Goal: Information Seeking & Learning: Learn about a topic

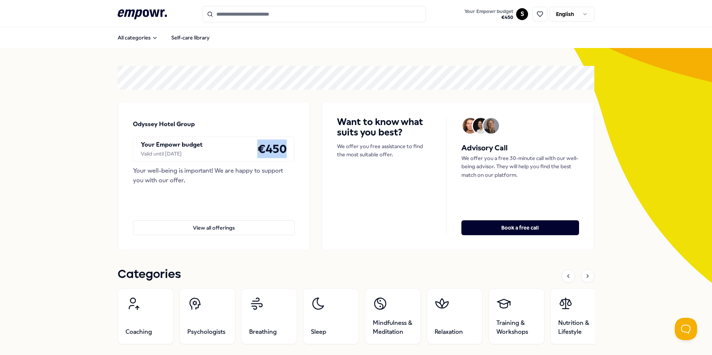
drag, startPoint x: 254, startPoint y: 152, endPoint x: 285, endPoint y: 152, distance: 30.6
click at [285, 152] on div "Your Empowr budget Valid until [DATE] € 450" at bounding box center [214, 148] width 162 height 25
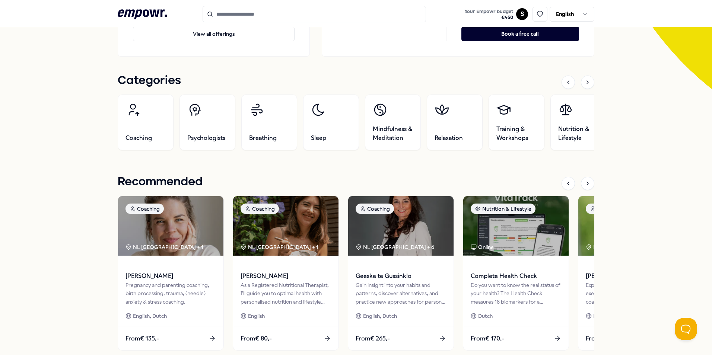
scroll to position [149, 0]
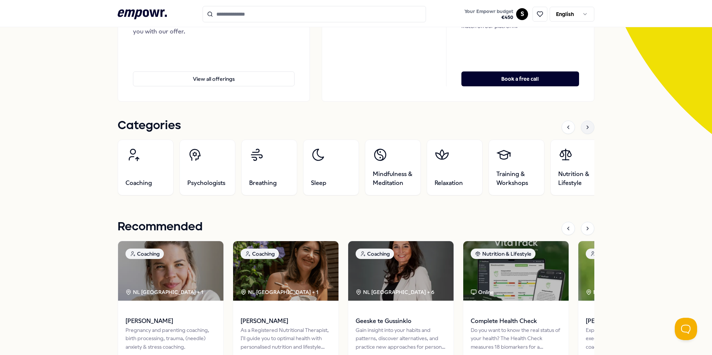
click at [585, 130] on icon at bounding box center [588, 127] width 6 height 6
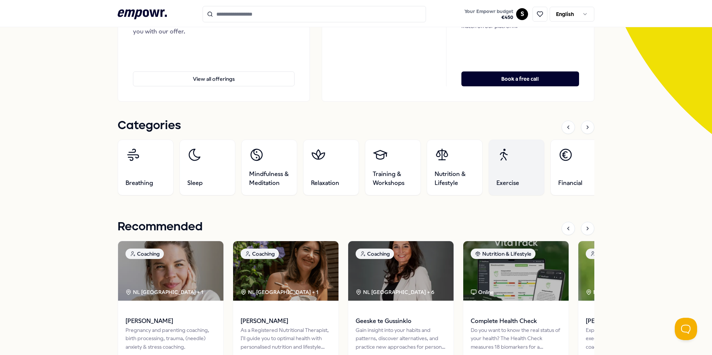
click at [521, 168] on link "Exercise" at bounding box center [517, 168] width 56 height 56
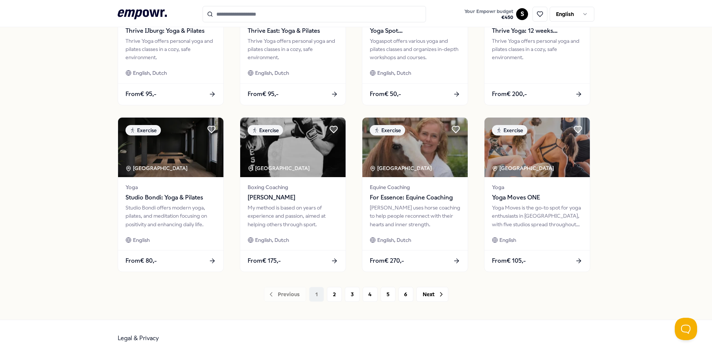
scroll to position [311, 0]
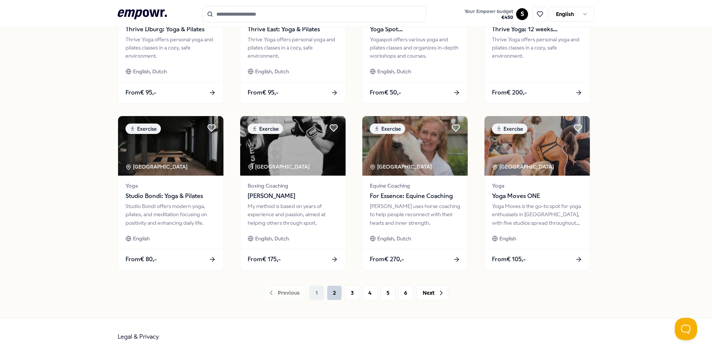
click at [329, 296] on button "2" at bounding box center [334, 293] width 15 height 15
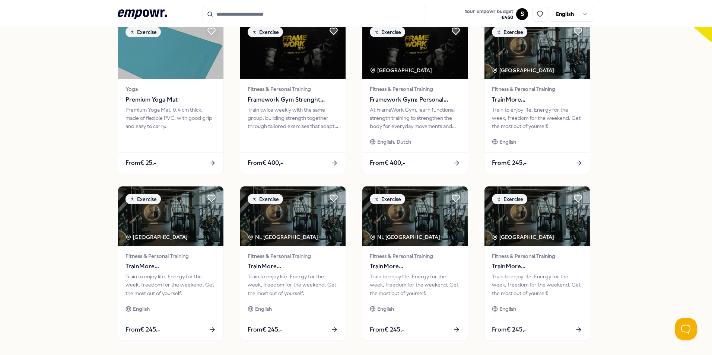
scroll to position [311, 0]
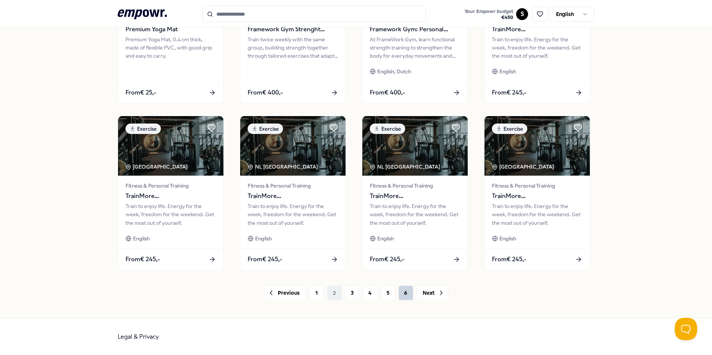
click at [401, 292] on button "6" at bounding box center [406, 293] width 15 height 15
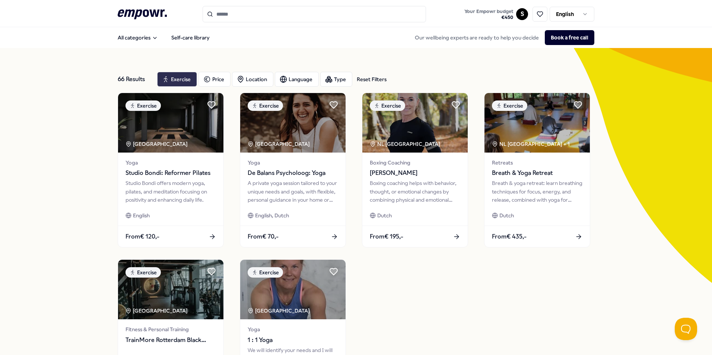
click at [174, 77] on div "Exercise" at bounding box center [177, 79] width 40 height 15
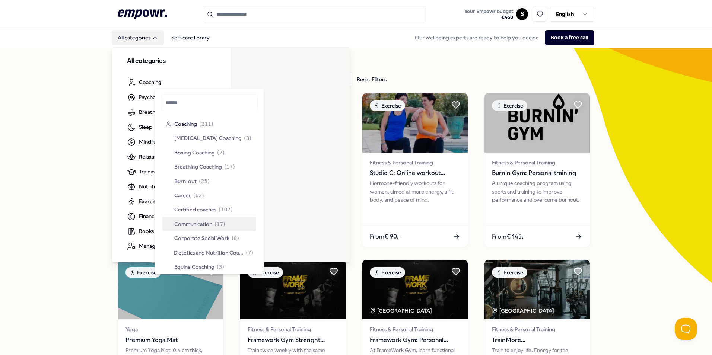
click at [140, 40] on button "All categories" at bounding box center [138, 37] width 52 height 15
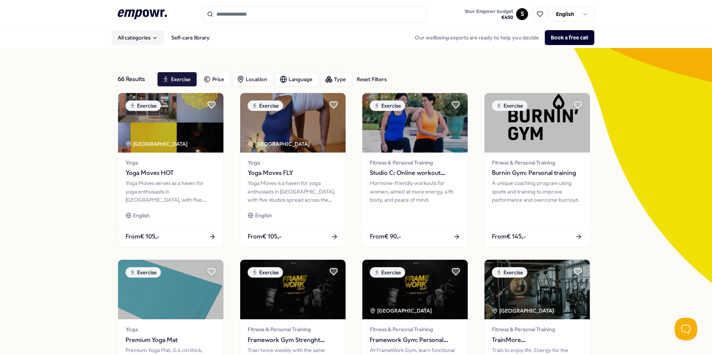
click at [140, 40] on button "All categories" at bounding box center [138, 37] width 52 height 15
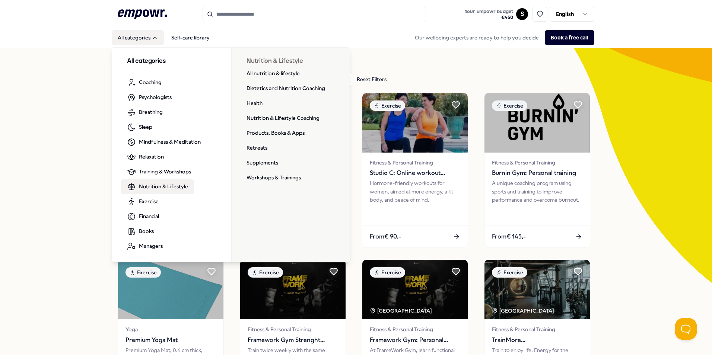
click at [160, 189] on span "Nutrition & Lifestyle" at bounding box center [163, 187] width 49 height 8
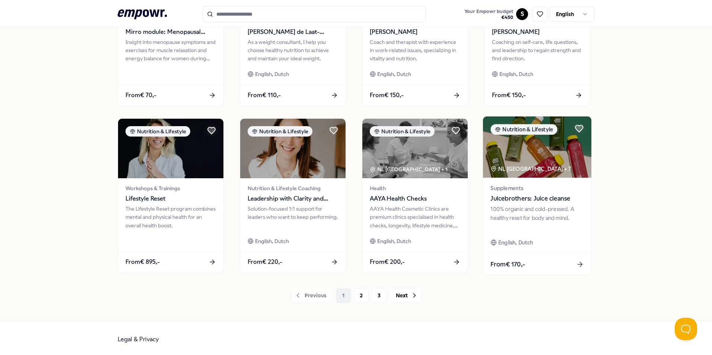
scroll to position [311, 0]
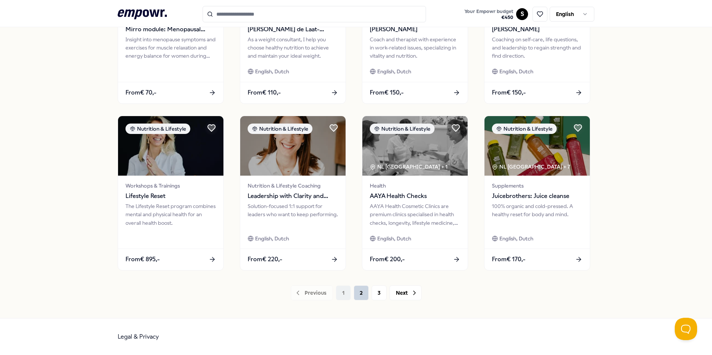
click at [356, 296] on button "2" at bounding box center [361, 293] width 15 height 15
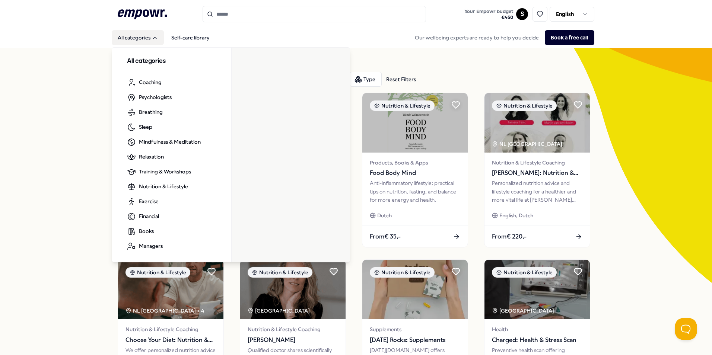
click at [133, 38] on button "All categories" at bounding box center [138, 37] width 52 height 15
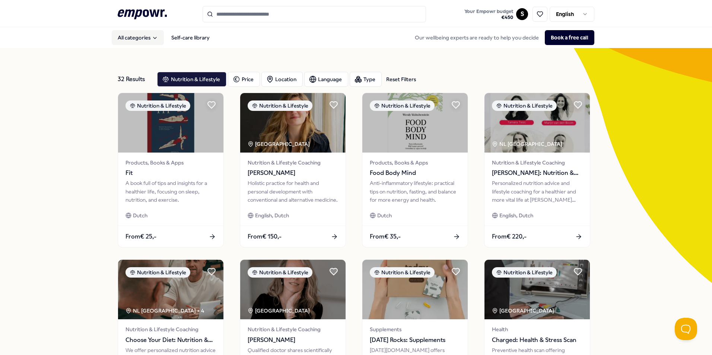
click at [133, 38] on button "All categories" at bounding box center [138, 37] width 52 height 15
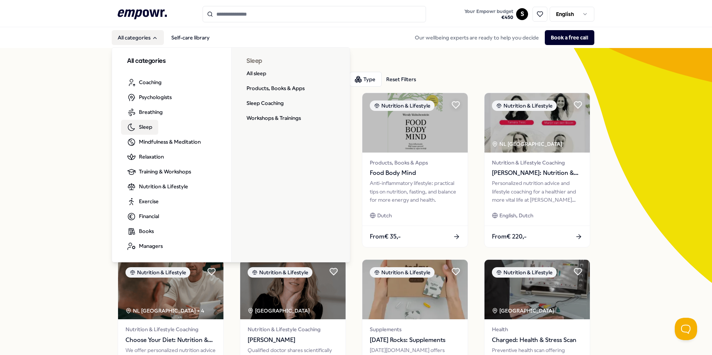
click at [140, 129] on span "Sleep" at bounding box center [145, 127] width 13 height 8
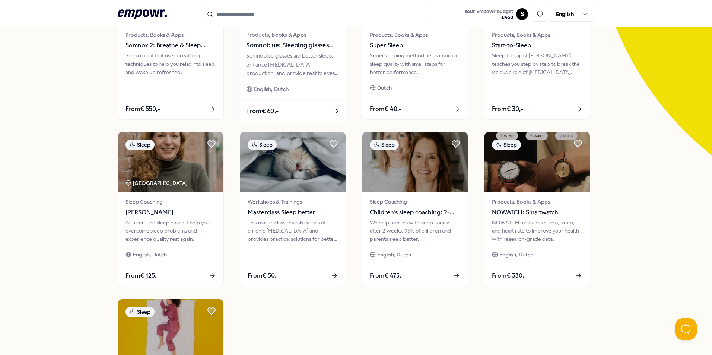
scroll to position [149, 0]
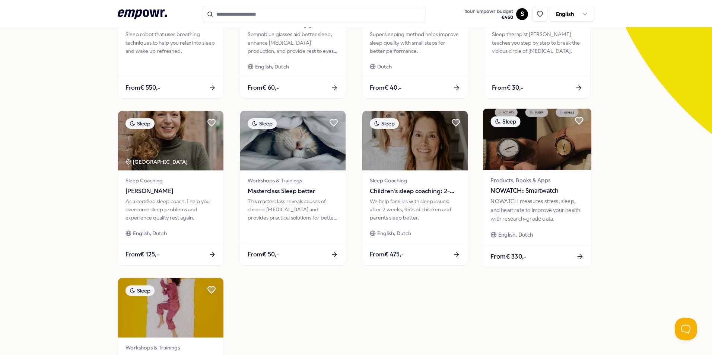
click at [535, 255] on div "From € 330,-" at bounding box center [537, 257] width 108 height 22
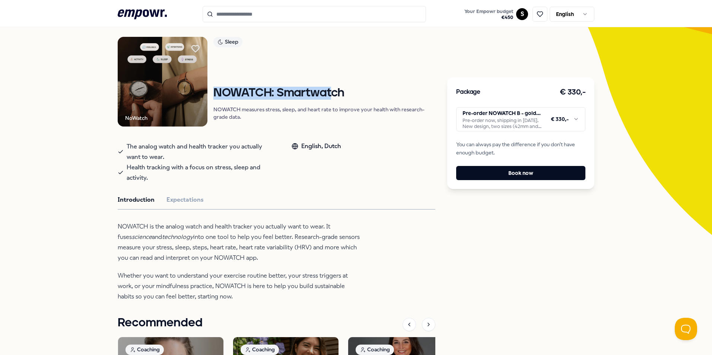
drag, startPoint x: 209, startPoint y: 92, endPoint x: 330, endPoint y: 91, distance: 120.4
click at [330, 91] on div "NoWatch Sleep NOWATCH: Smartwatch NOWATCH measures stress, sleep, and heart rat…" at bounding box center [277, 82] width 318 height 90
drag, startPoint x: 563, startPoint y: 93, endPoint x: 580, endPoint y: 94, distance: 17.5
click at [580, 94] on h3 "€ 330,-" at bounding box center [573, 92] width 26 height 12
click at [412, 108] on p "NOWATCH measures stress, sleep, and heart rate to improve your health with rese…" at bounding box center [324, 113] width 222 height 15
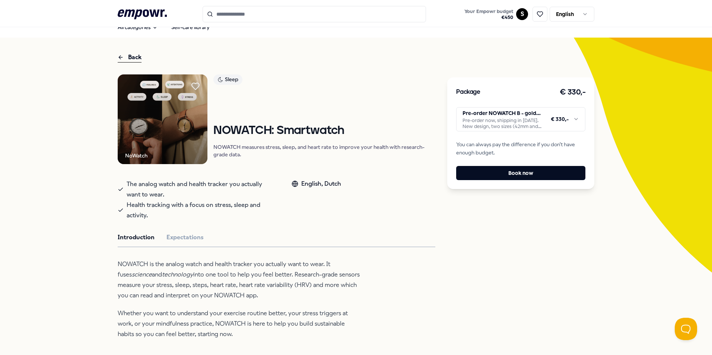
scroll to position [0, 0]
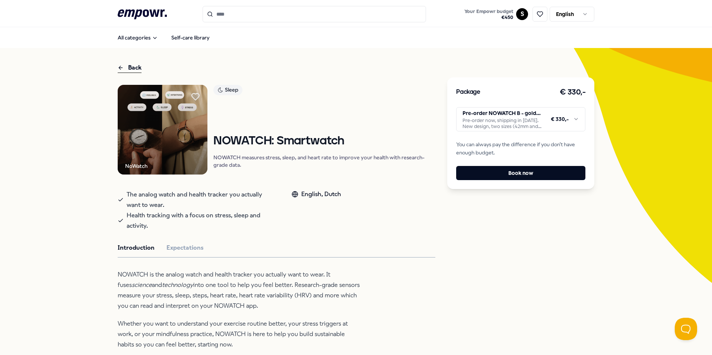
click at [130, 70] on div "Back" at bounding box center [130, 68] width 24 height 10
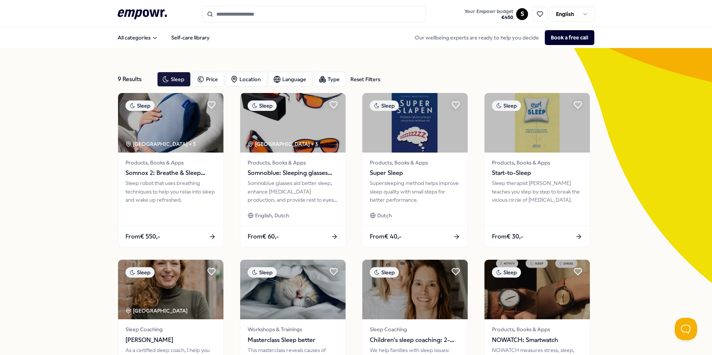
click at [95, 119] on div "9 Results Reset Filters Sleep Price Location Language Type Reset Filters Sleep …" at bounding box center [356, 339] width 712 height 582
